Goal: Check status: Check status

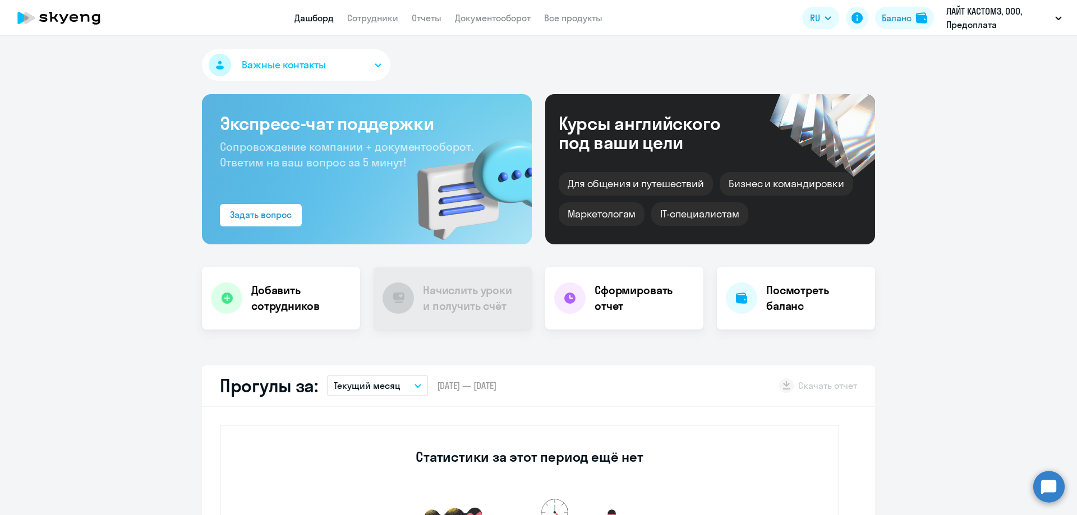
click at [882, 17] on div "Баланс" at bounding box center [897, 17] width 30 height 13
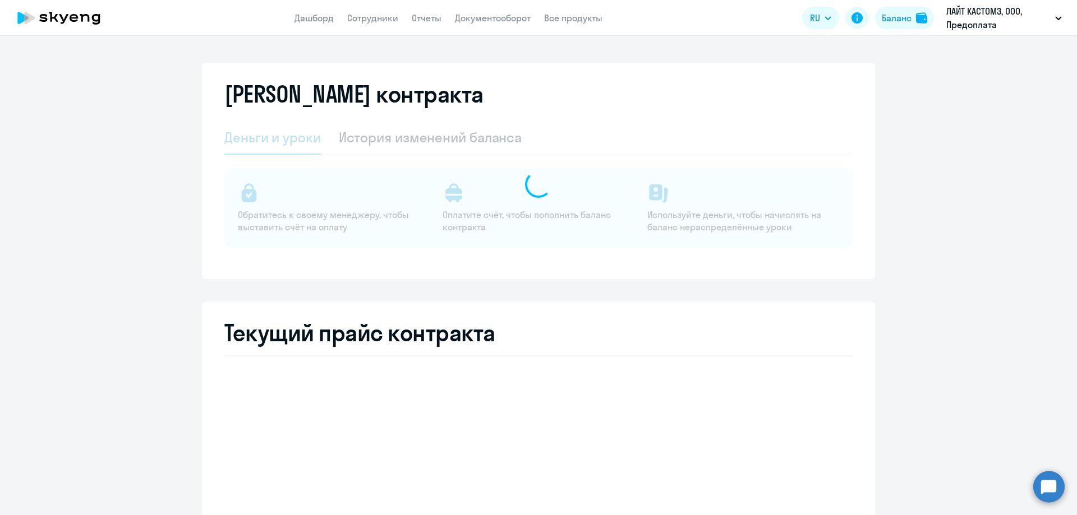
select select "english_adult_not_native_speaker"
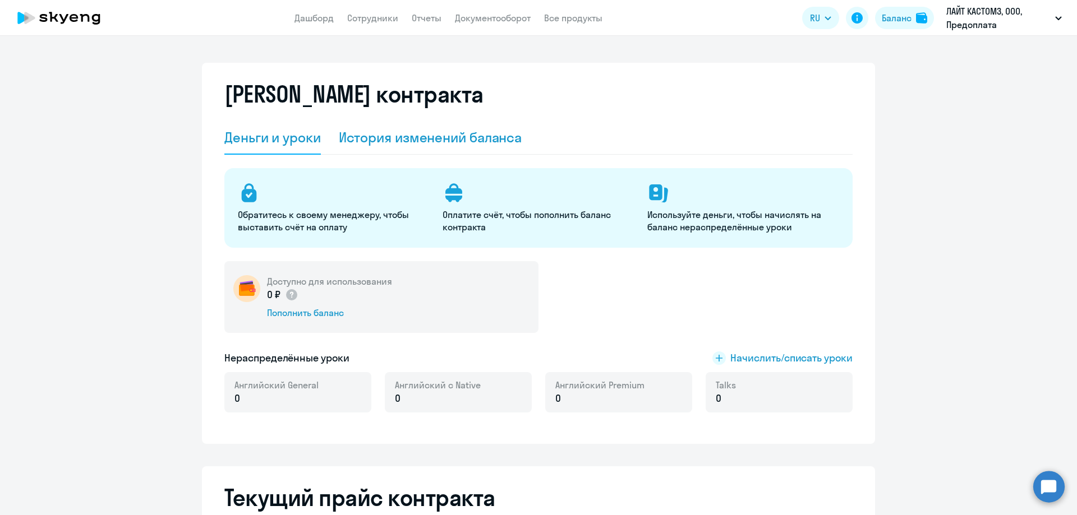
click at [412, 136] on div "История изменений баланса" at bounding box center [430, 137] width 183 height 18
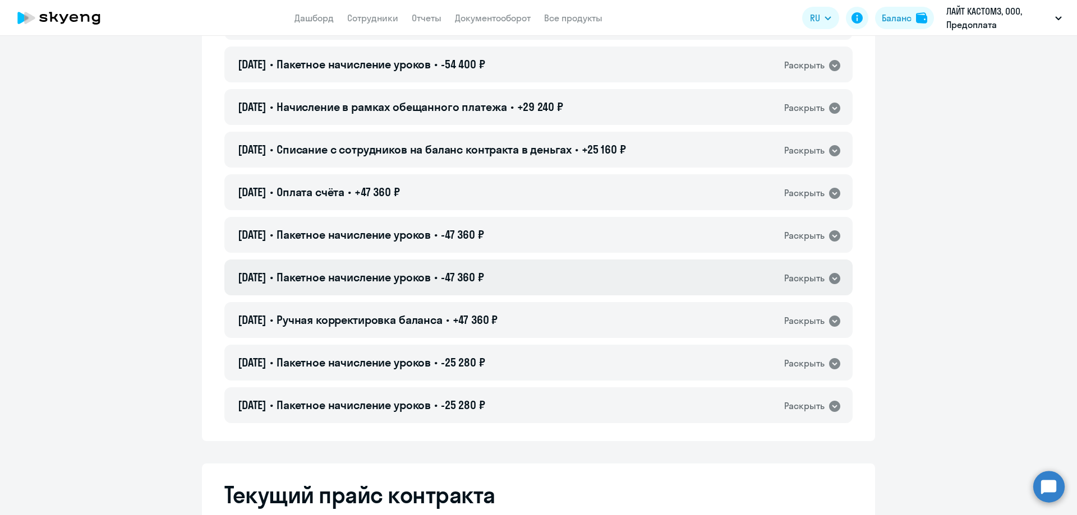
scroll to position [168, 0]
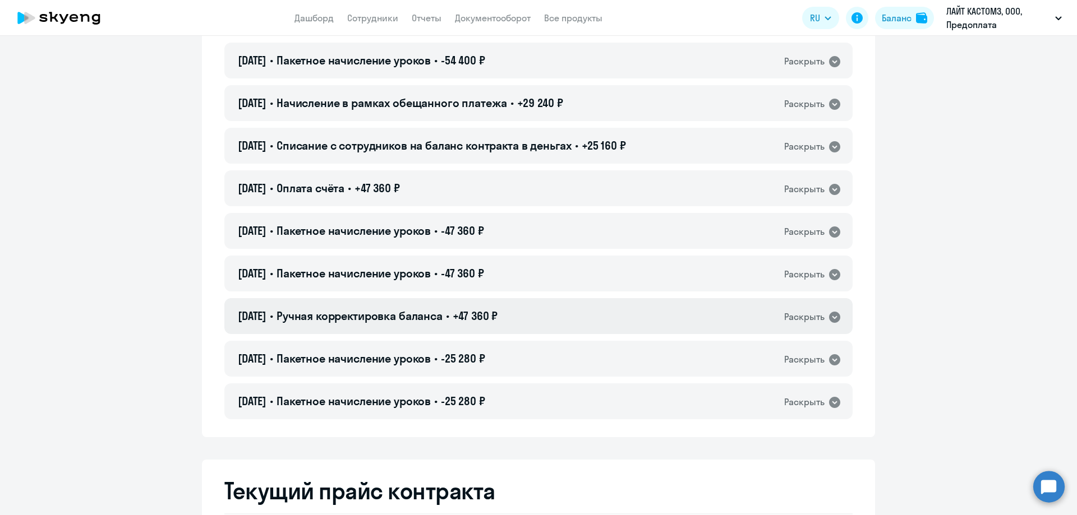
click at [806, 319] on div "Раскрыть" at bounding box center [804, 317] width 40 height 14
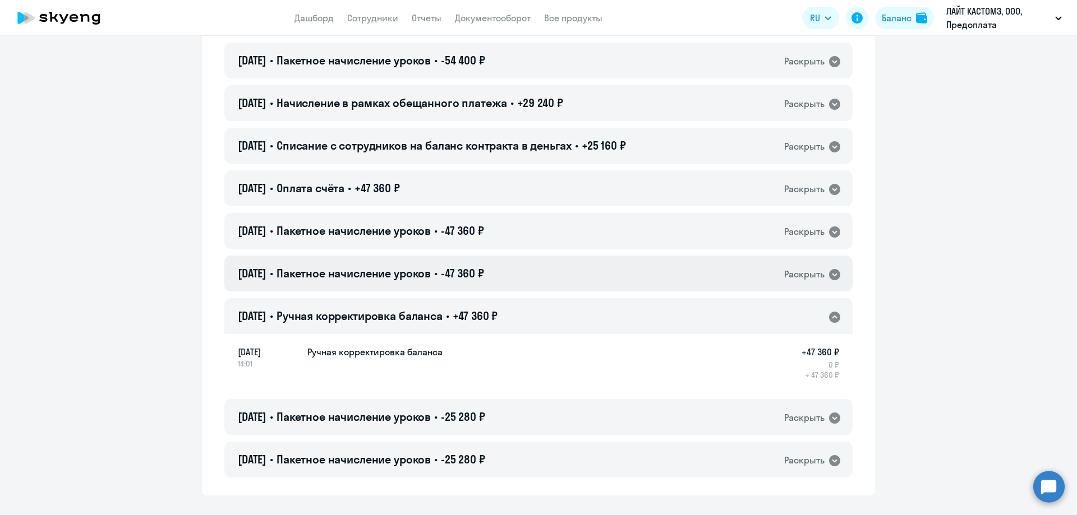
click at [828, 277] on icon at bounding box center [834, 274] width 13 height 13
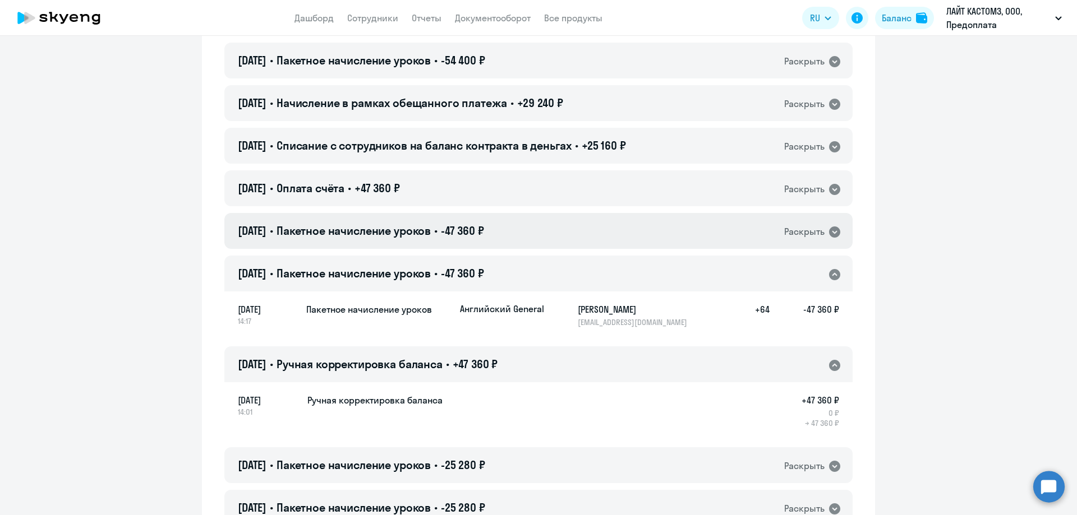
click at [809, 230] on div "Раскрыть" at bounding box center [804, 232] width 40 height 14
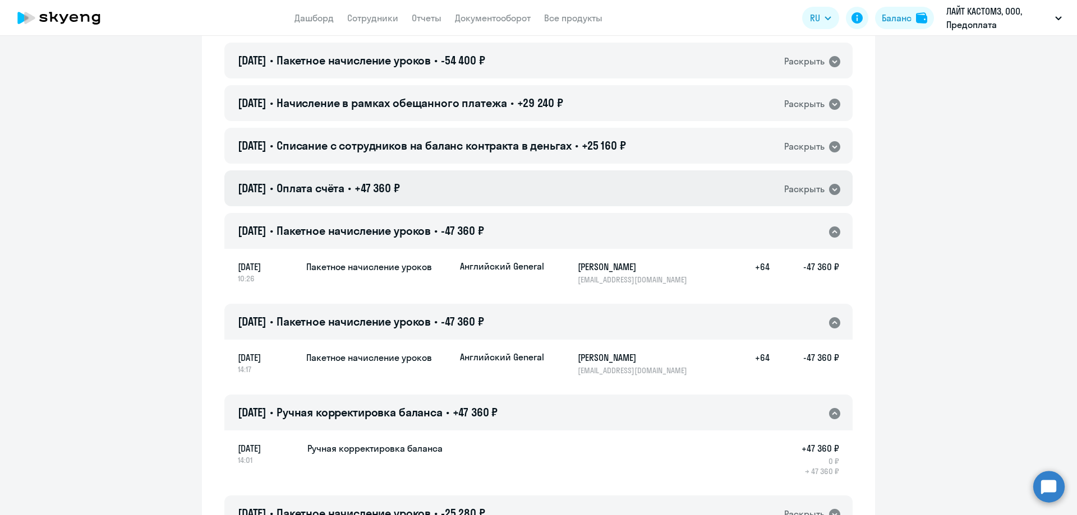
click at [795, 189] on div "Раскрыть" at bounding box center [804, 189] width 40 height 14
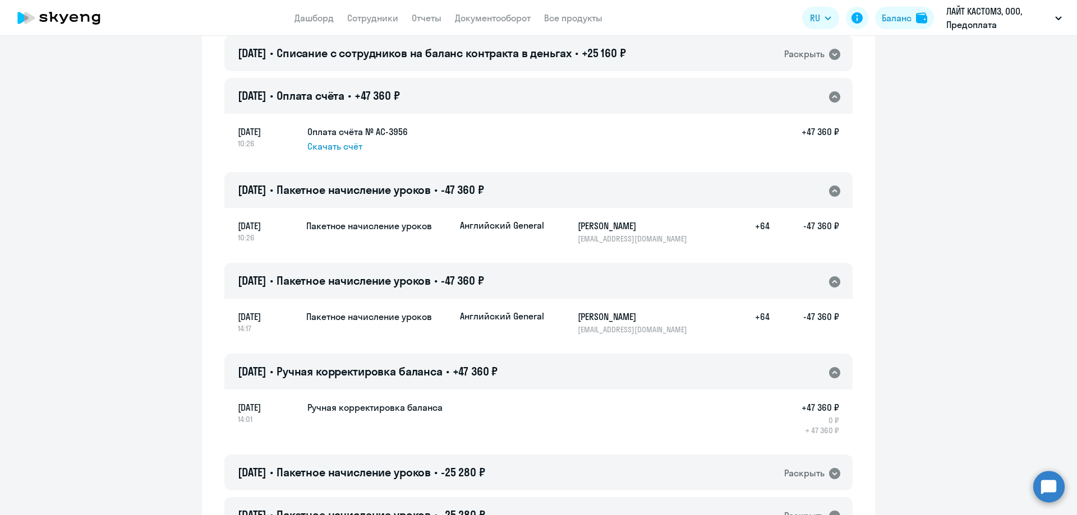
scroll to position [280, 0]
